Goal: Task Accomplishment & Management: Complete application form

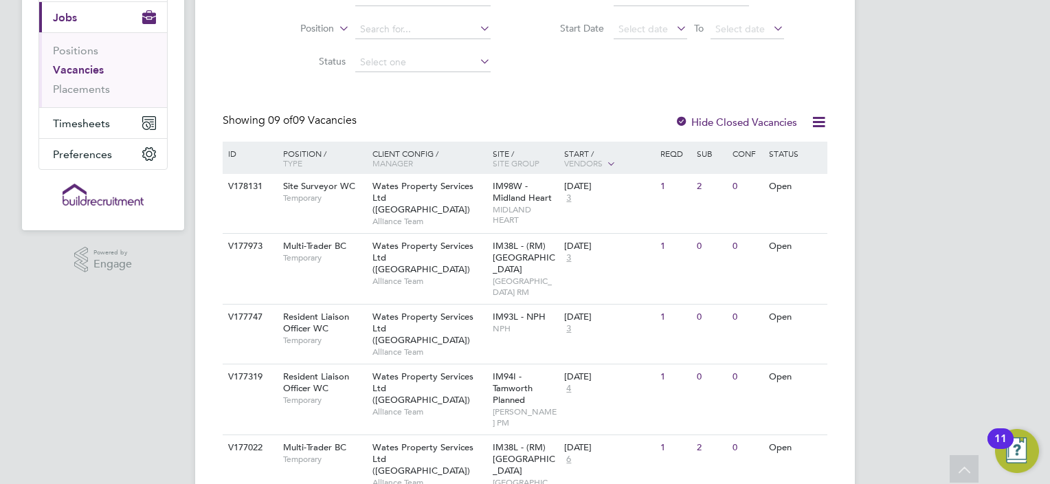
scroll to position [165, 0]
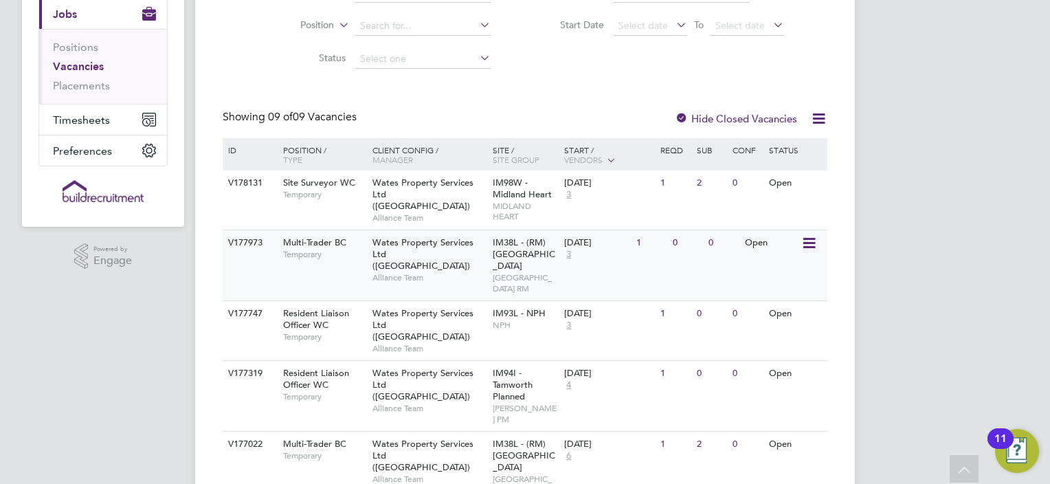
click at [354, 260] on div "Multi-Trader BC Temporary" at bounding box center [321, 248] width 96 height 36
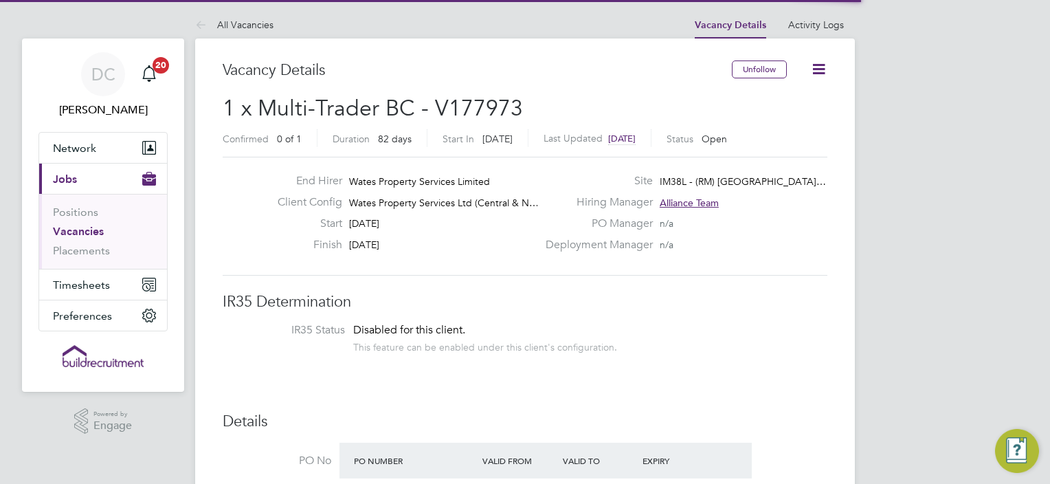
click at [486, 297] on h3 "IR35 Determination" at bounding box center [525, 302] width 605 height 20
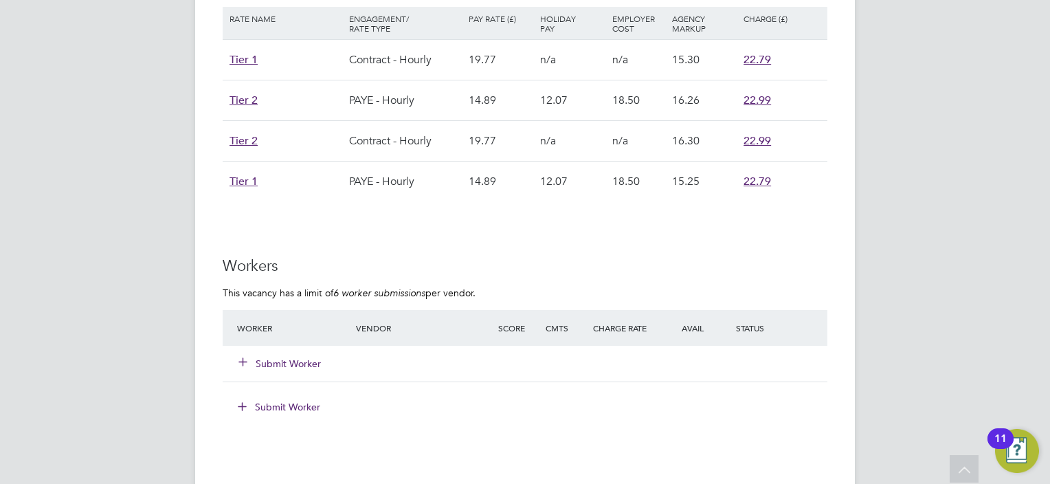
scroll to position [989, 0]
click at [264, 355] on button "Submit Worker" at bounding box center [280, 362] width 82 height 14
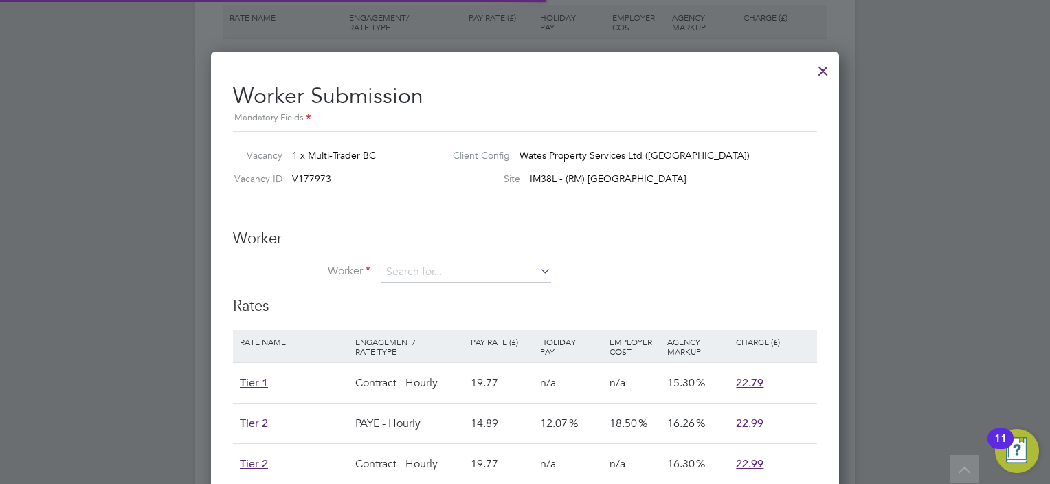
scroll to position [41, 116]
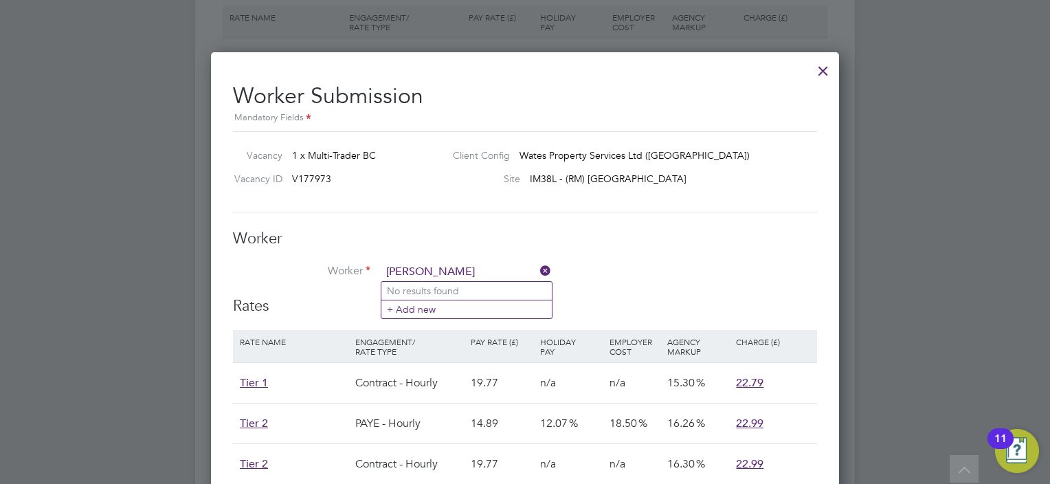
type input "tom guhan"
click at [398, 311] on li "+ Add new" at bounding box center [466, 309] width 170 height 19
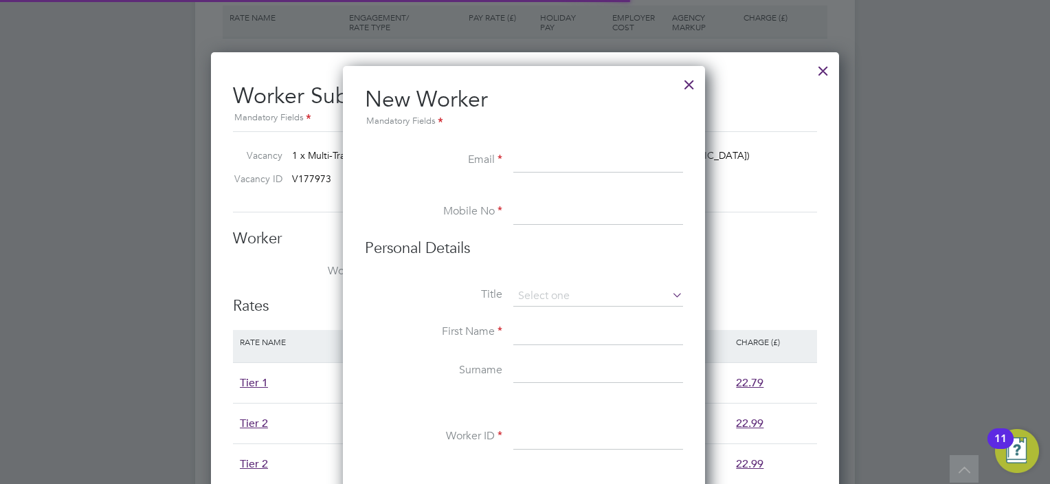
scroll to position [1164, 363]
paste input "tomguhan@gmail.com"
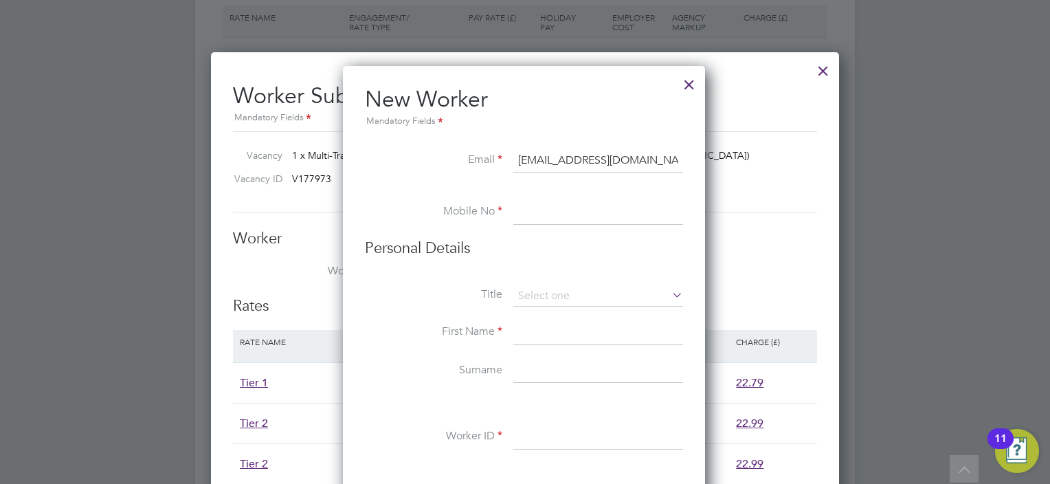
type input "tomguhan@gmail.com"
click at [558, 210] on input at bounding box center [598, 212] width 170 height 25
paste input "07511 034156"
type input "07511 034156"
click at [538, 295] on input at bounding box center [598, 296] width 170 height 21
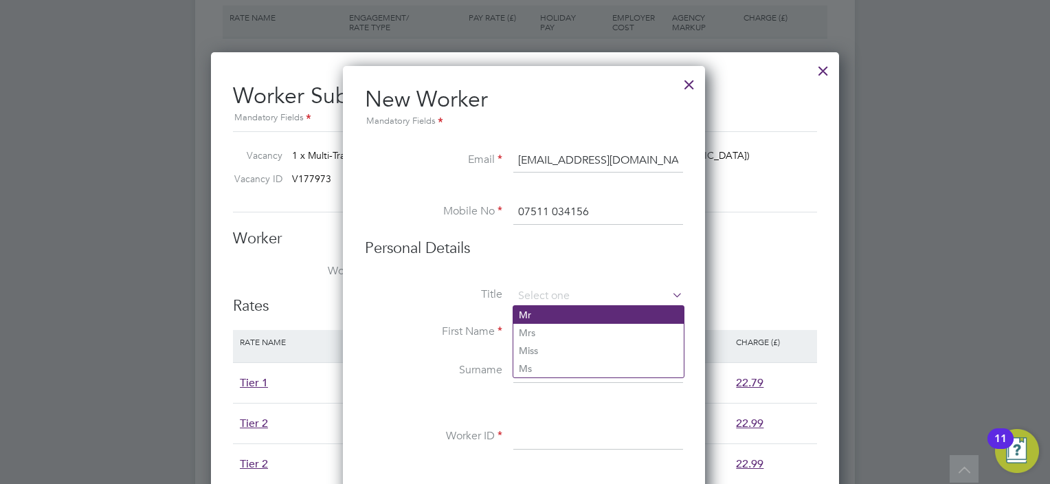
click at [525, 313] on li "Mr" at bounding box center [598, 315] width 170 height 18
type input "Mr"
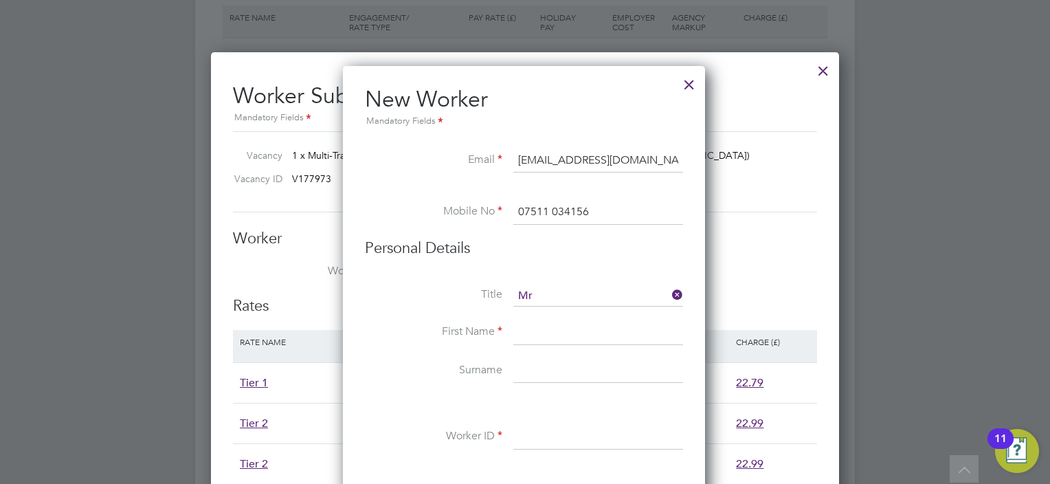
click at [521, 330] on input at bounding box center [598, 332] width 170 height 25
type input "Tom"
click at [524, 379] on input at bounding box center [598, 371] width 170 height 25
type input "Guhan"
click at [526, 425] on input at bounding box center [598, 437] width 170 height 25
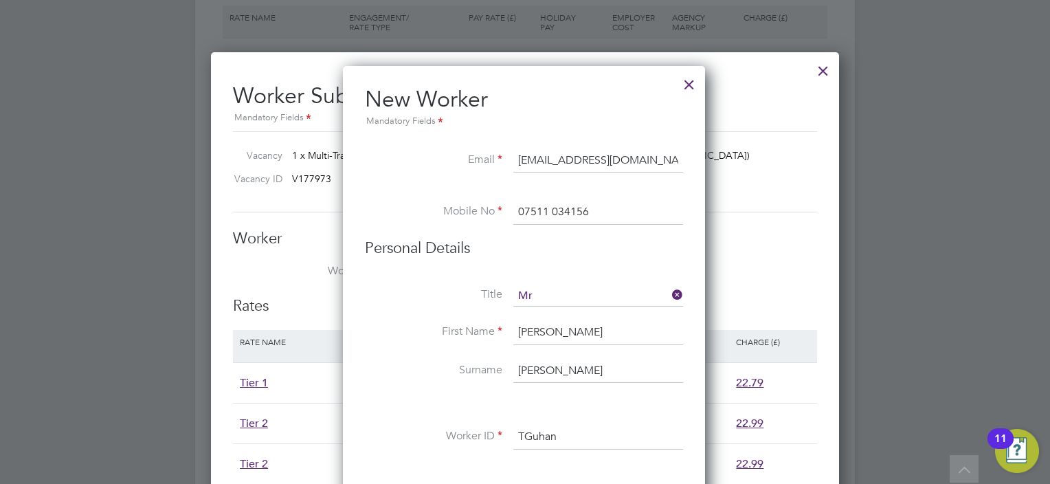
type input "TGuhan"
click at [583, 404] on li at bounding box center [524, 403] width 318 height 14
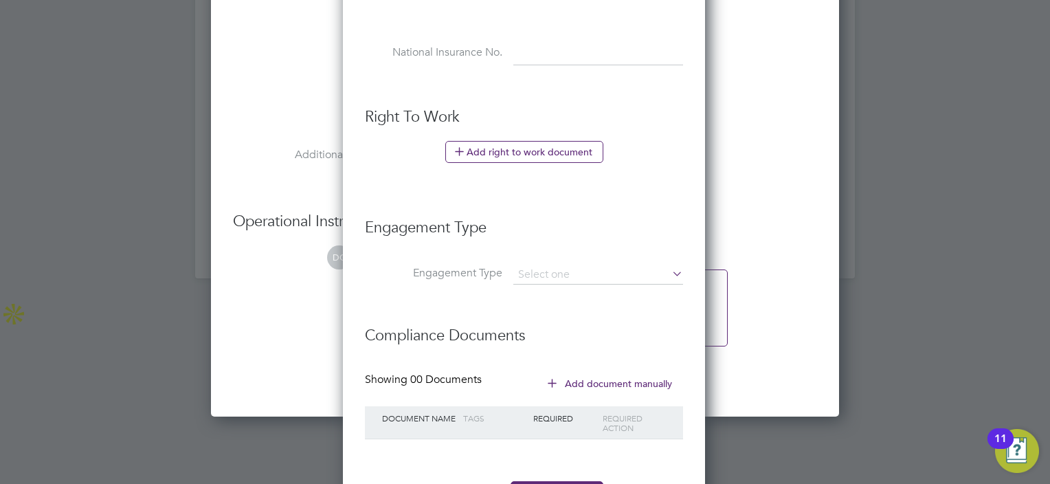
scroll to position [1704, 0]
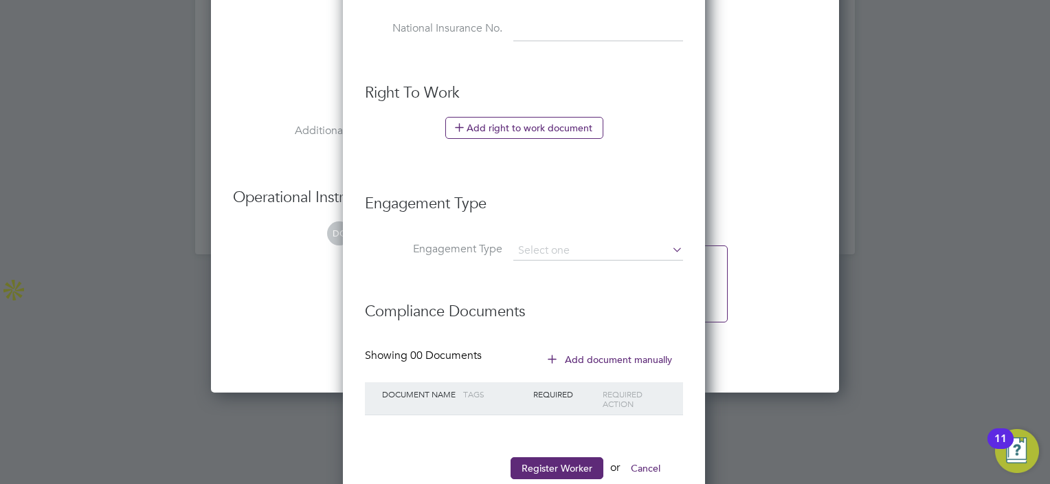
click at [585, 257] on li "Engagement Type" at bounding box center [524, 257] width 318 height 33
click at [580, 253] on input at bounding box center [598, 250] width 170 height 19
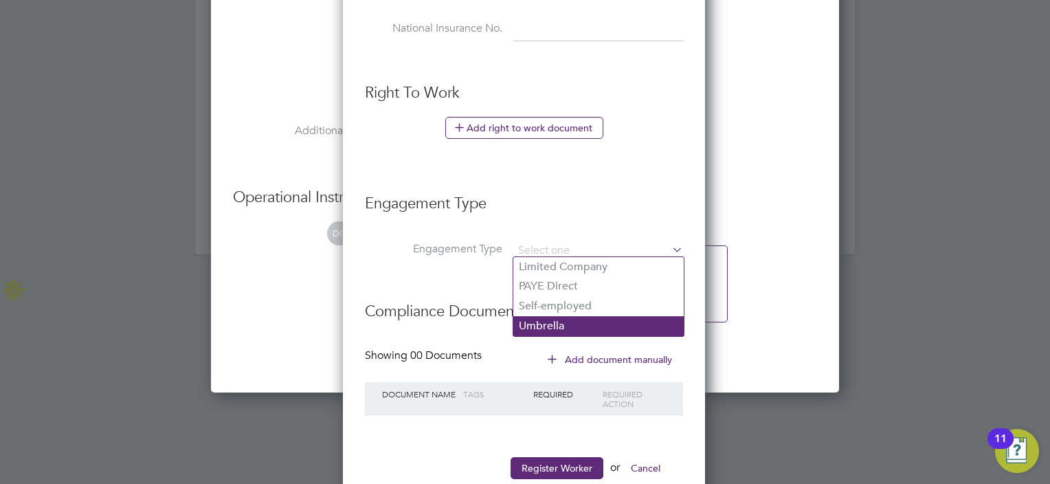
click at [552, 321] on li "Umbrella" at bounding box center [598, 326] width 170 height 20
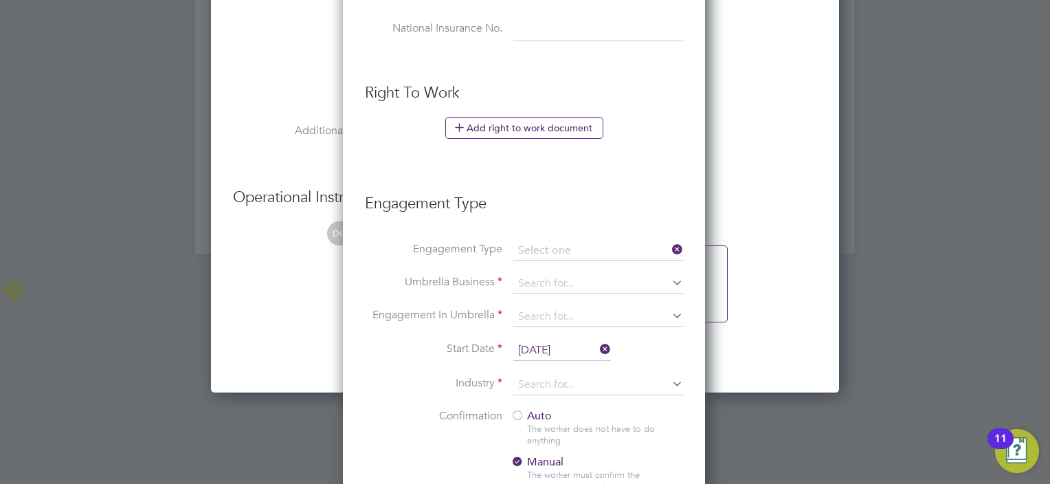
type input "Umbrella"
click at [539, 293] on li "Umbrella Business" at bounding box center [524, 290] width 318 height 33
click at [541, 282] on input at bounding box center [598, 283] width 170 height 19
click at [548, 284] on input "omnai" at bounding box center [598, 283] width 170 height 19
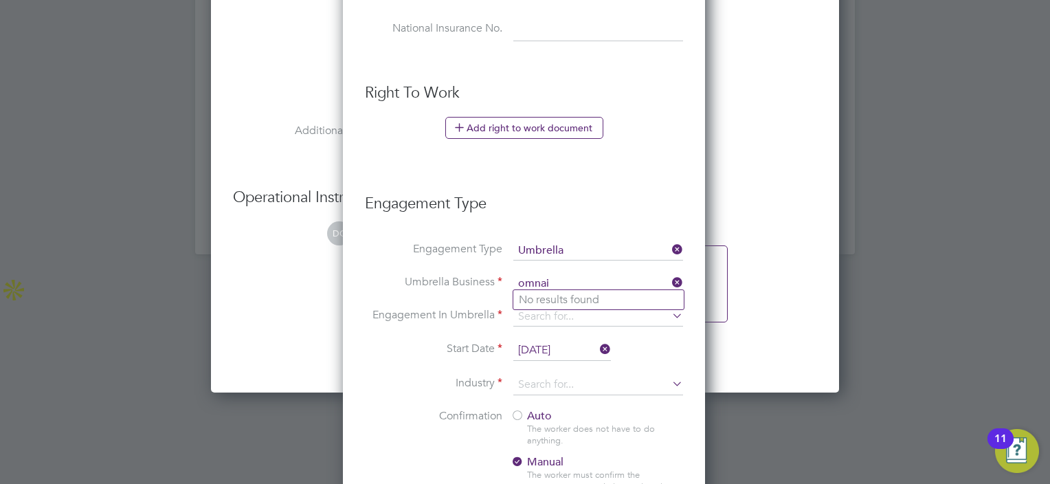
click at [548, 284] on input "omnai" at bounding box center [598, 283] width 170 height 19
click at [522, 300] on b "Omnia" at bounding box center [536, 299] width 34 height 13
type input "Omnia Outsourcing Limited"
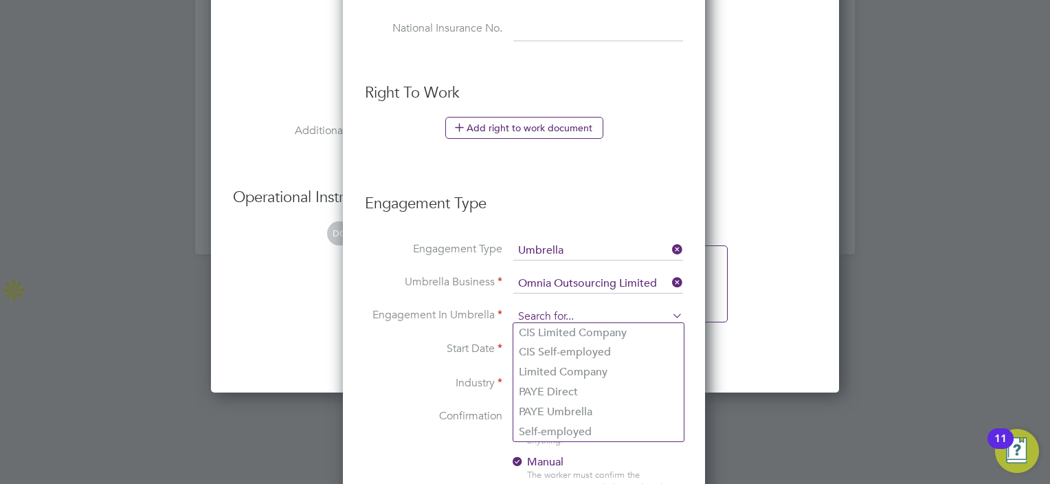
click at [528, 313] on input at bounding box center [598, 316] width 170 height 19
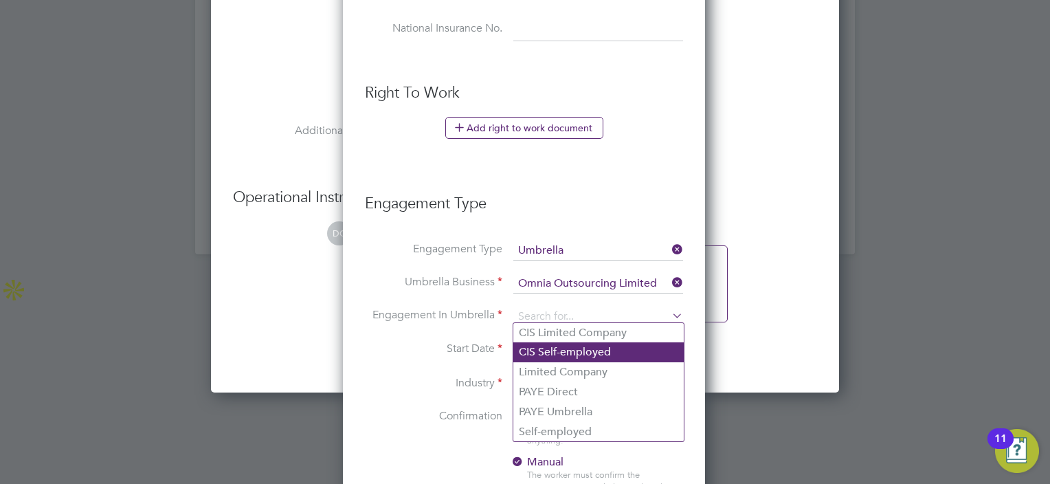
click at [563, 346] on li "CIS Self-employed" at bounding box center [598, 352] width 170 height 20
type input "CIS Self-employed"
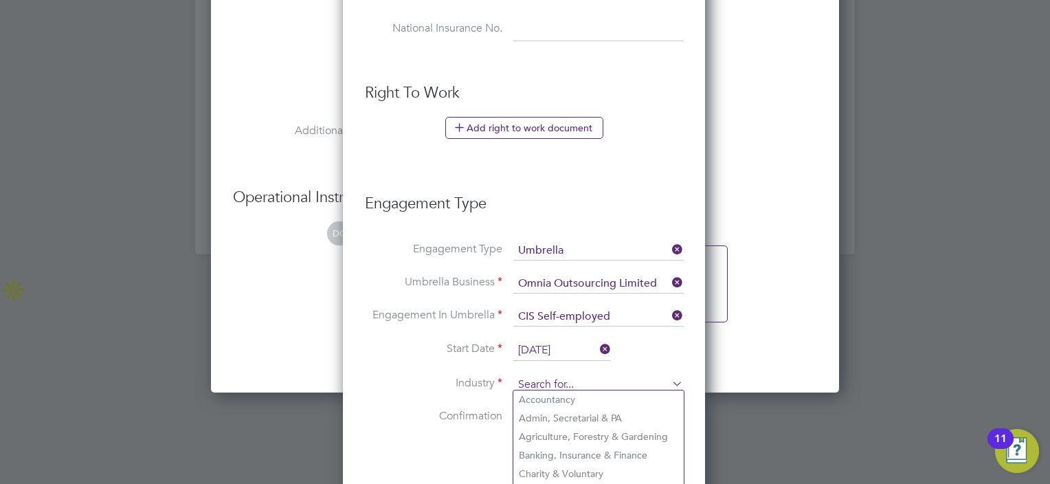
click at [551, 374] on input at bounding box center [598, 384] width 170 height 21
click at [455, 445] on li "Confirmation Auto The worker does not have to do anything. Manual The worker mu…" at bounding box center [524, 462] width 318 height 106
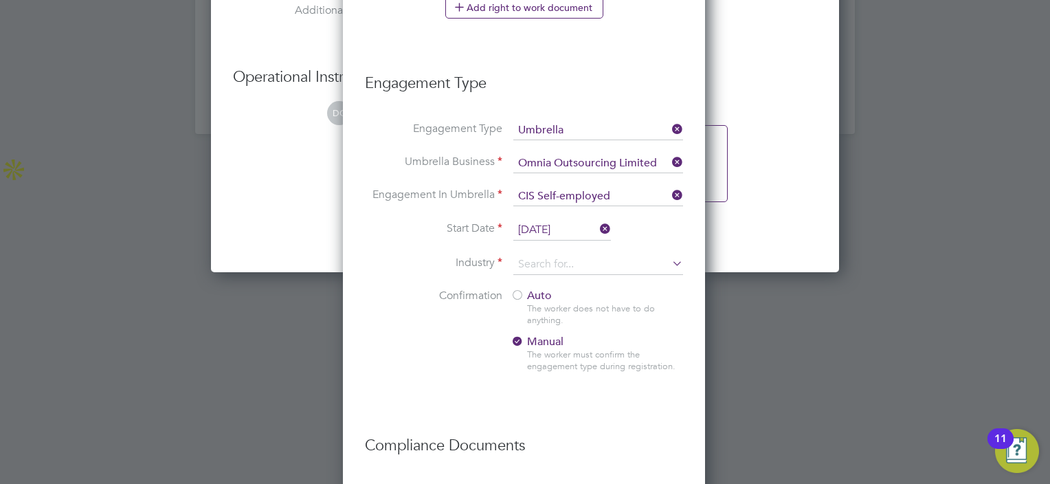
scroll to position [1841, 0]
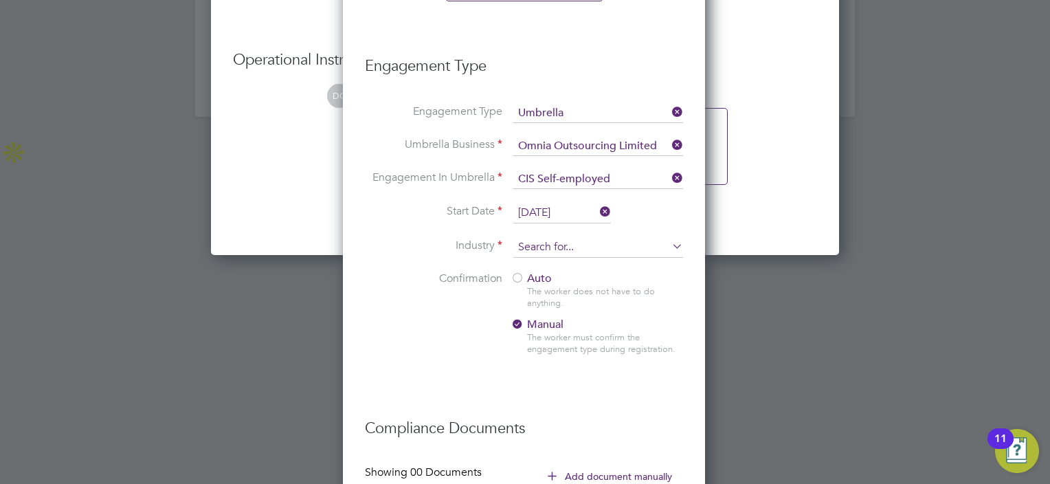
click at [564, 245] on input at bounding box center [598, 247] width 170 height 21
click at [546, 346] on li "Construction" at bounding box center [598, 355] width 170 height 19
type input "Construction"
click at [519, 277] on div at bounding box center [517, 279] width 14 height 14
click at [459, 343] on li "Confirmation Auto The worker does not have to do anything. Manual The worker mu…" at bounding box center [524, 324] width 318 height 106
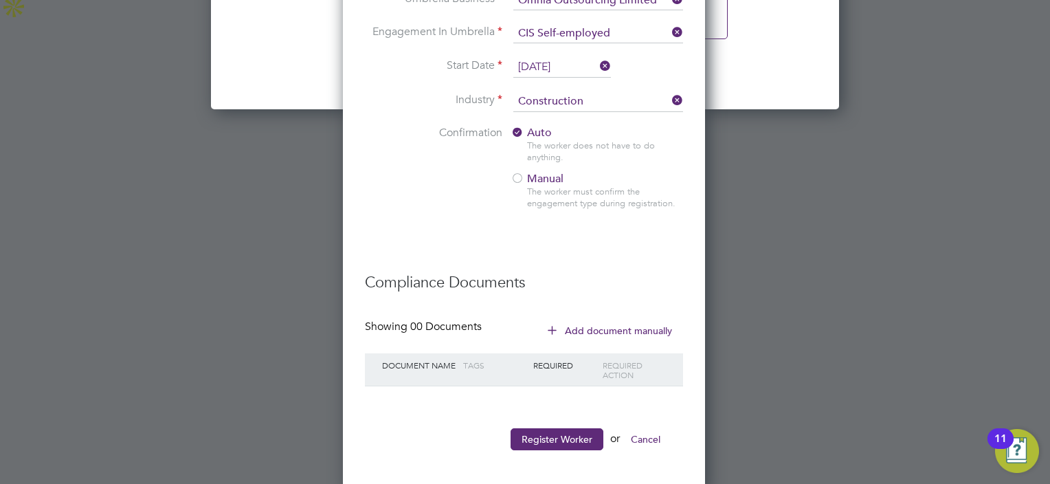
scroll to position [1989, 0]
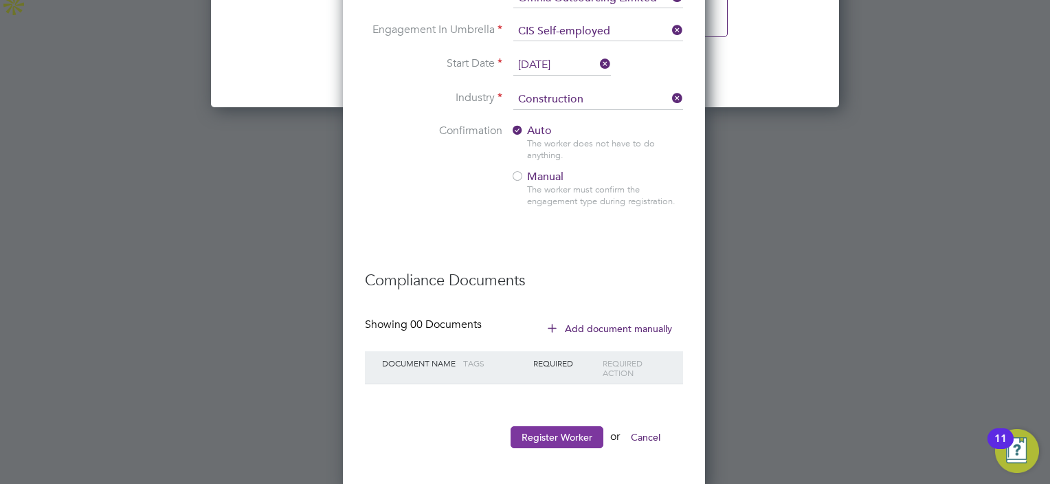
click at [546, 426] on button "Register Worker" at bounding box center [556, 437] width 93 height 22
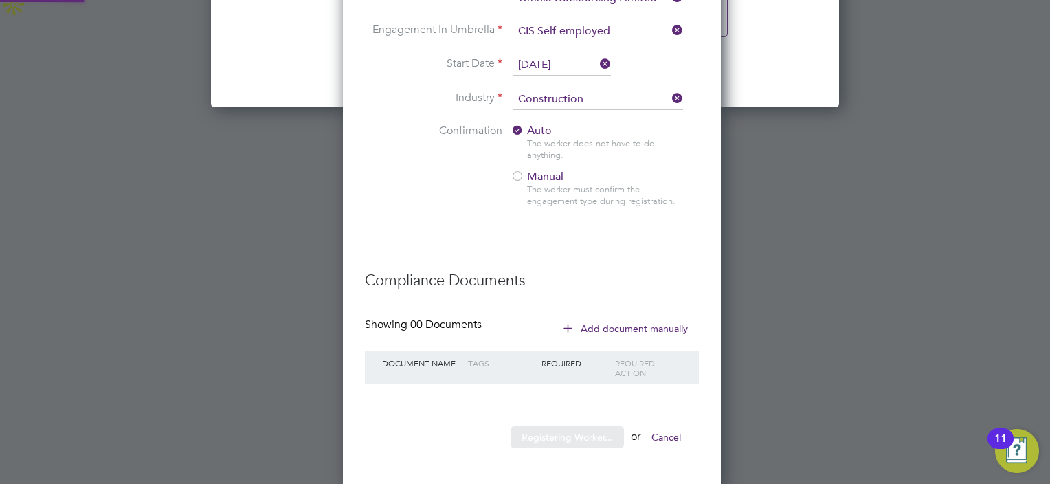
scroll to position [0, 0]
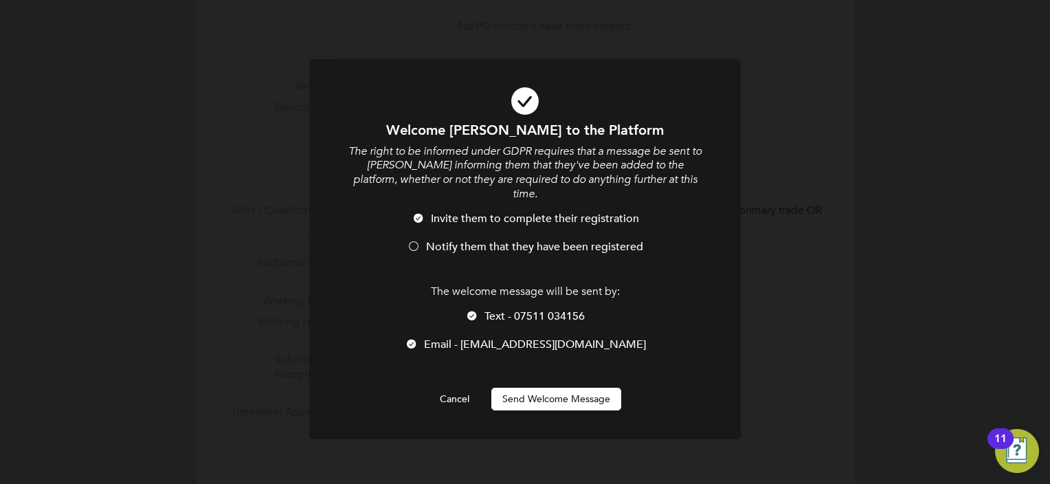
click at [418, 240] on div at bounding box center [414, 247] width 14 height 14
click at [474, 310] on div at bounding box center [472, 317] width 14 height 14
click at [547, 371] on div "Welcome Tom to the Platform The right to be informed under GDPR requires that a…" at bounding box center [524, 265] width 357 height 289
click at [549, 387] on button "Send Welcome Message" at bounding box center [556, 398] width 130 height 22
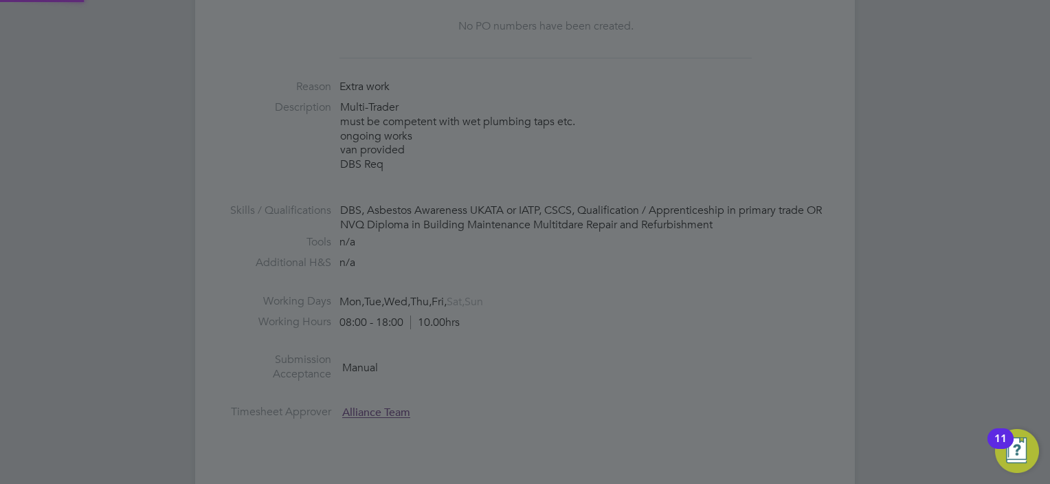
type input "Tom Guhan (TGuhan)"
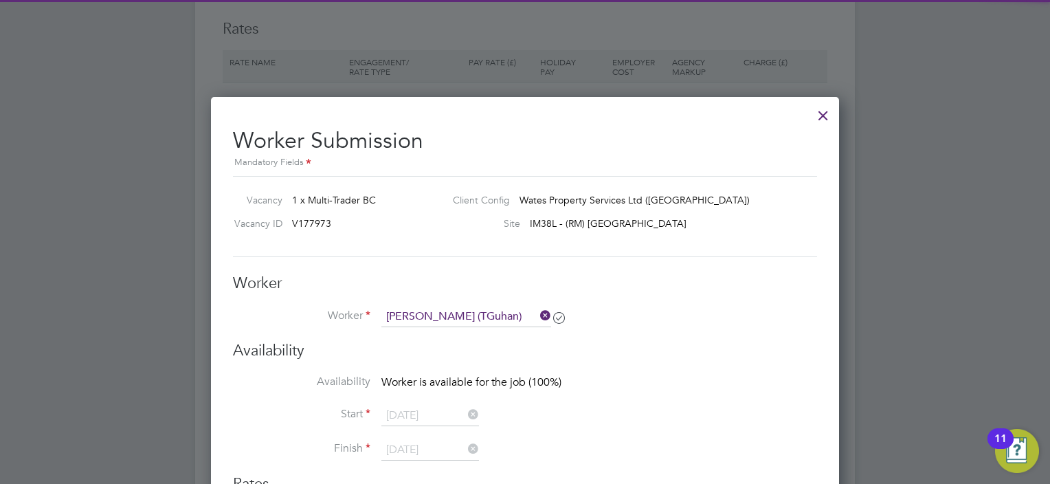
scroll to position [989, 0]
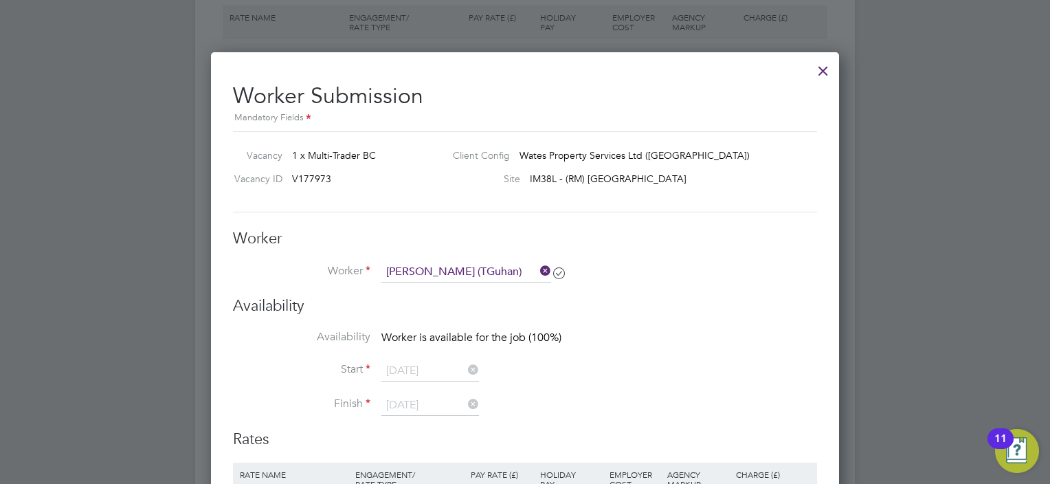
click at [607, 352] on li "Availability Worker is available for the job (100%)" at bounding box center [525, 345] width 584 height 31
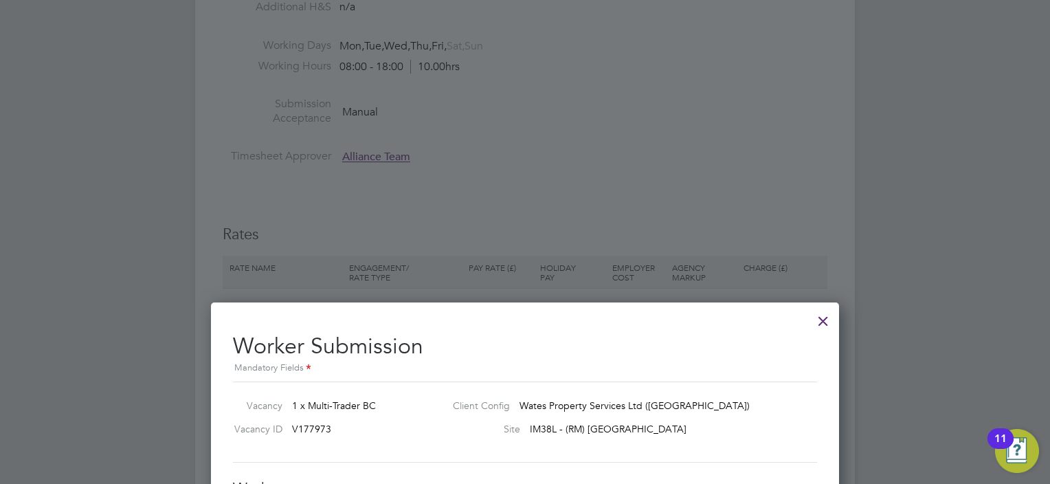
scroll to position [712, 0]
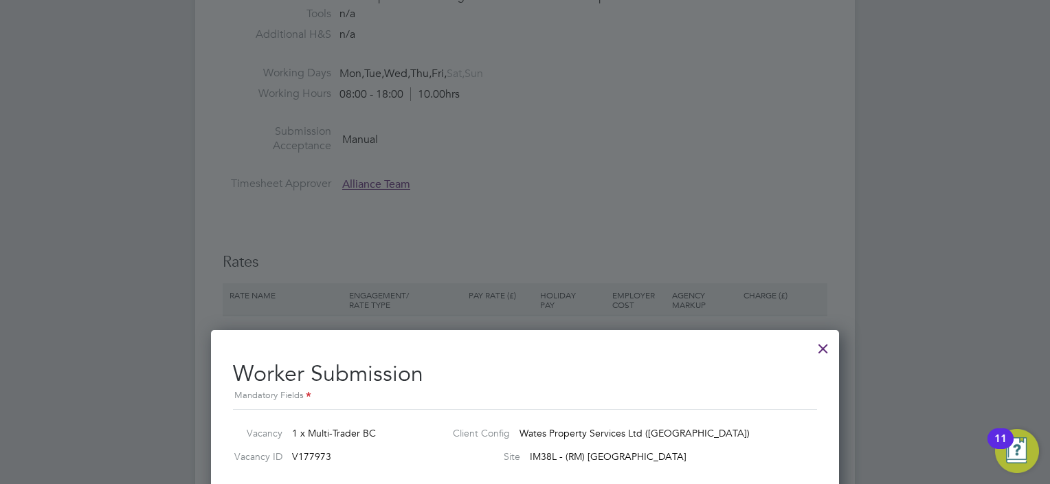
click at [830, 346] on div at bounding box center [823, 344] width 25 height 25
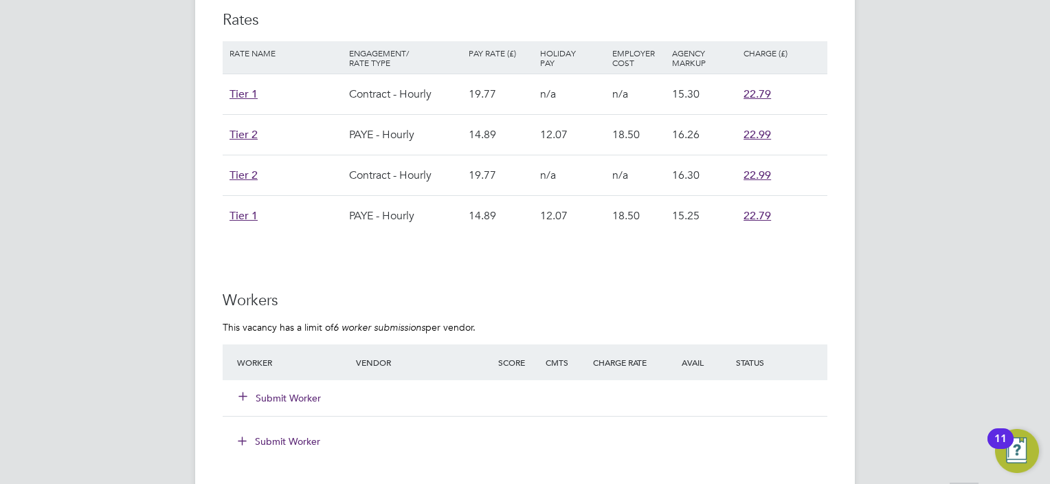
scroll to position [989, 0]
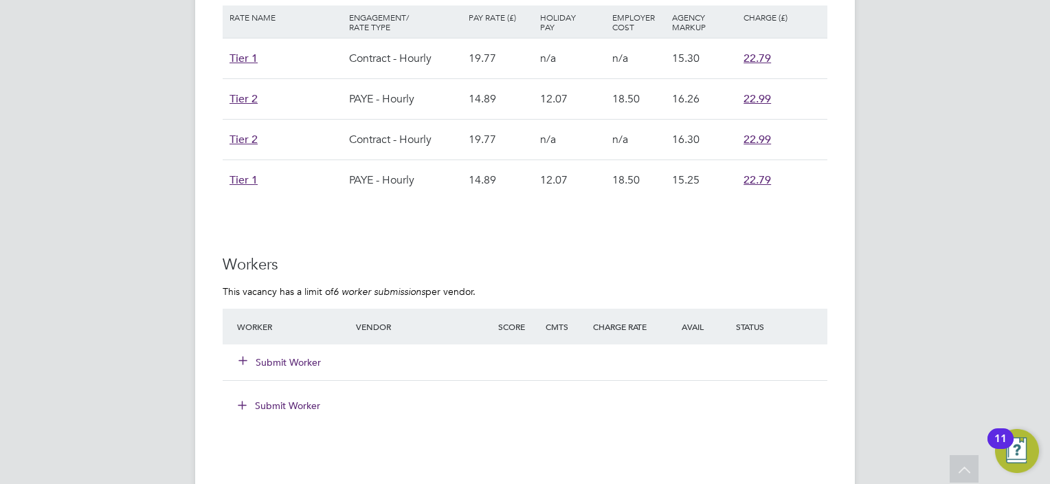
click at [305, 357] on button "Submit Worker" at bounding box center [280, 362] width 82 height 14
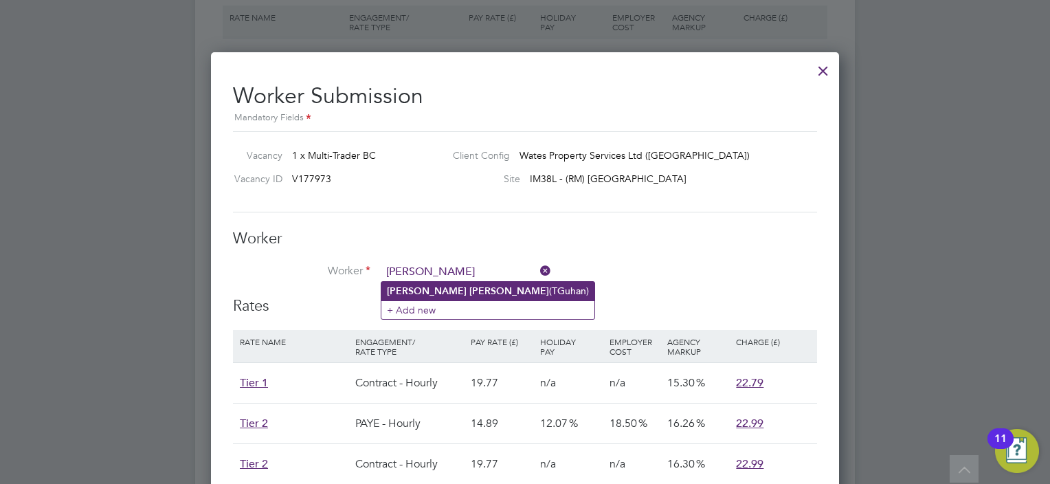
click at [439, 296] on li "Tom Guhan (TGuhan)" at bounding box center [487, 291] width 213 height 19
type input "Tom Guhan (TGuhan)"
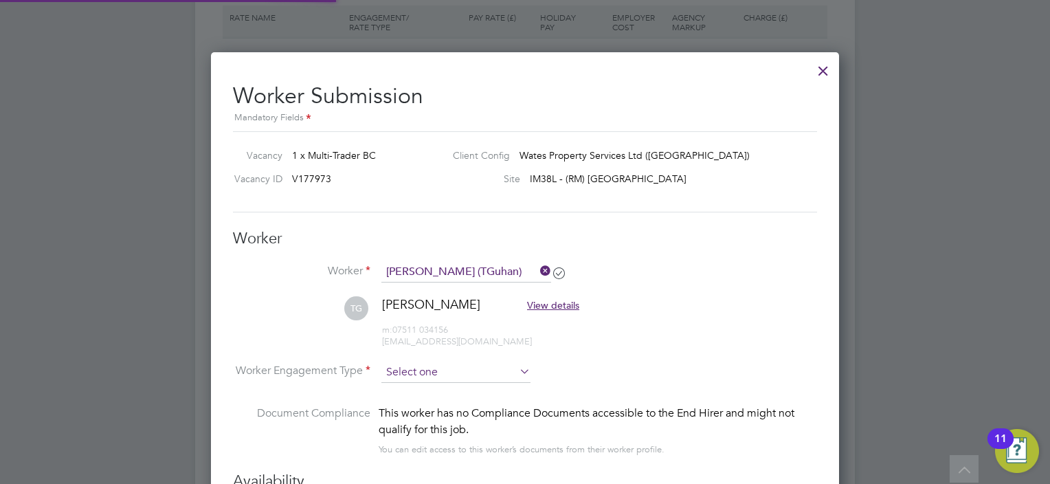
click at [420, 364] on input at bounding box center [455, 372] width 149 height 21
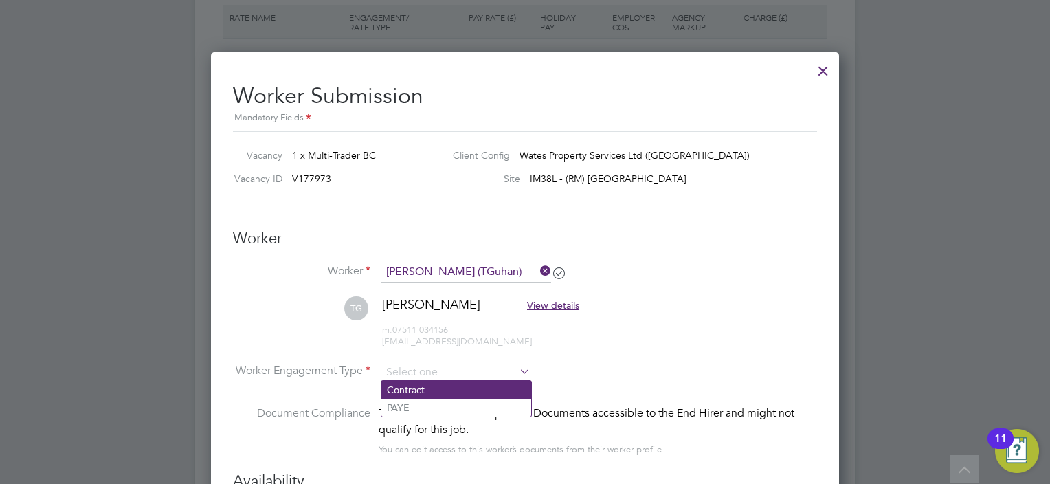
click at [414, 389] on li "Contract" at bounding box center [456, 390] width 150 height 18
type input "Contract"
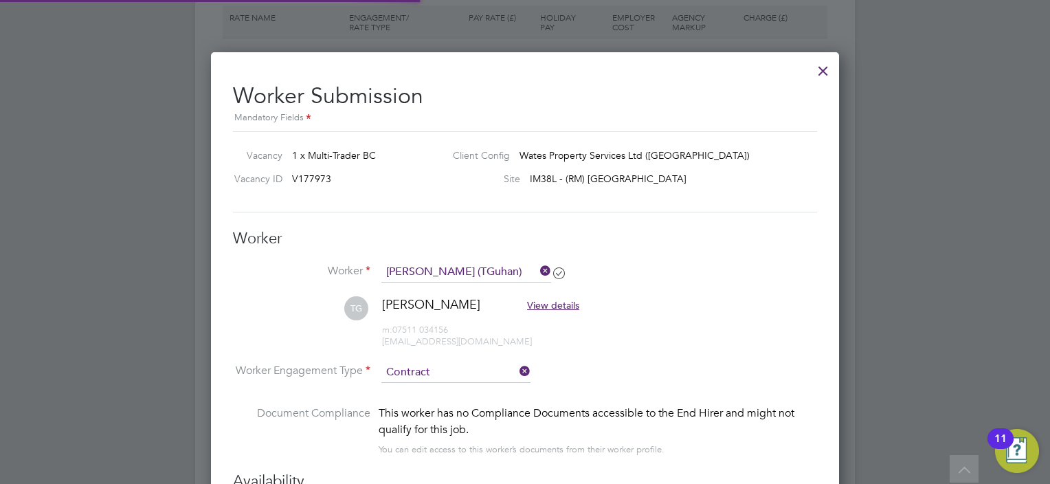
click at [622, 354] on li "TG Tom Guhan View details m: 07511 034156 tomguhan@gmail.com" at bounding box center [525, 328] width 584 height 65
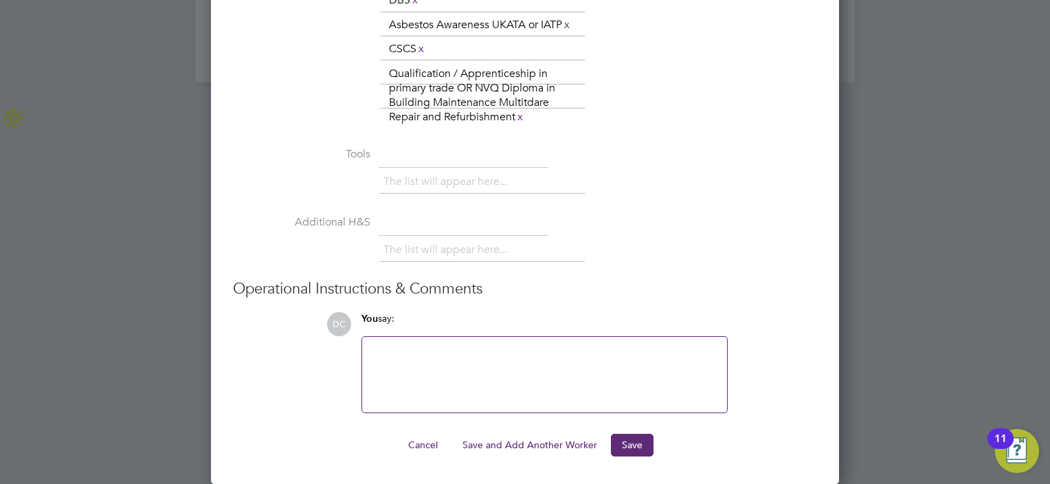
click at [634, 441] on button "Save" at bounding box center [632, 444] width 43 height 22
